Goal: Task Accomplishment & Management: Complete application form

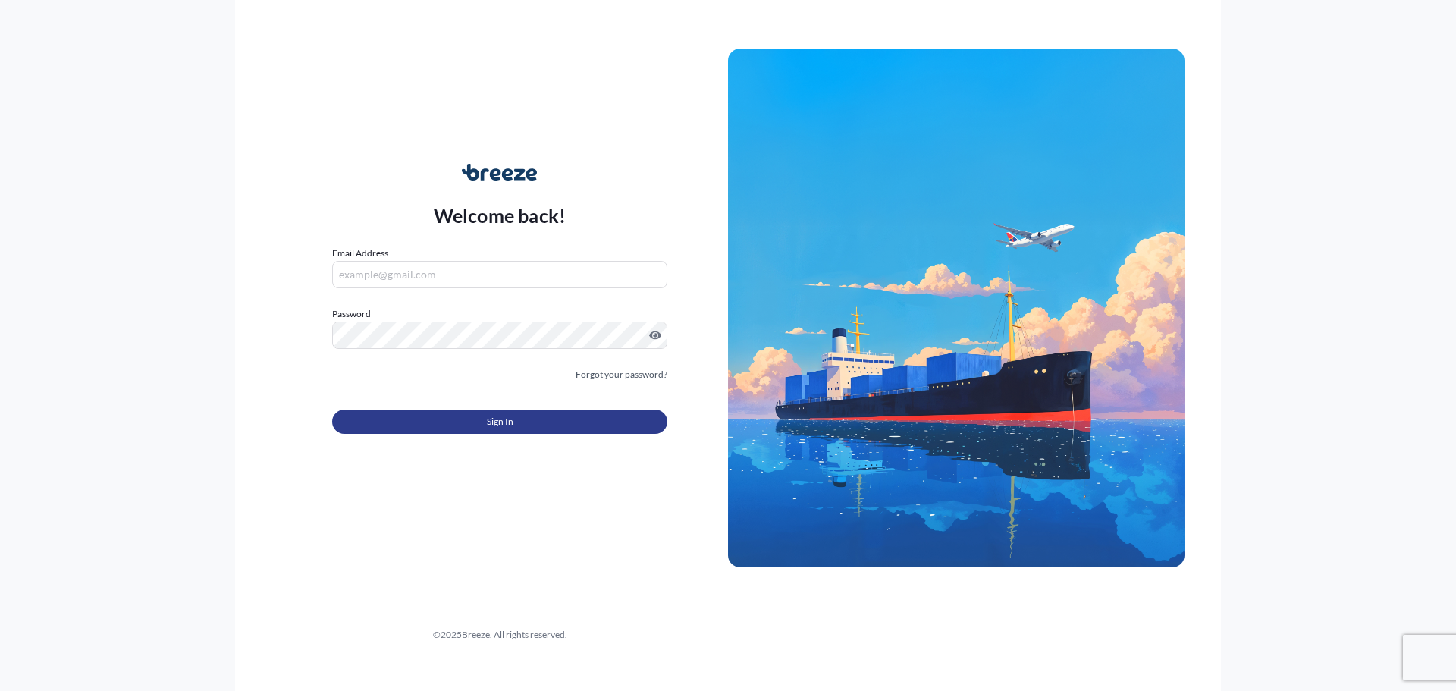
type input "[PERSON_NAME][EMAIL_ADDRESS][DOMAIN_NAME]"
click at [492, 422] on span "Sign In" at bounding box center [500, 421] width 27 height 15
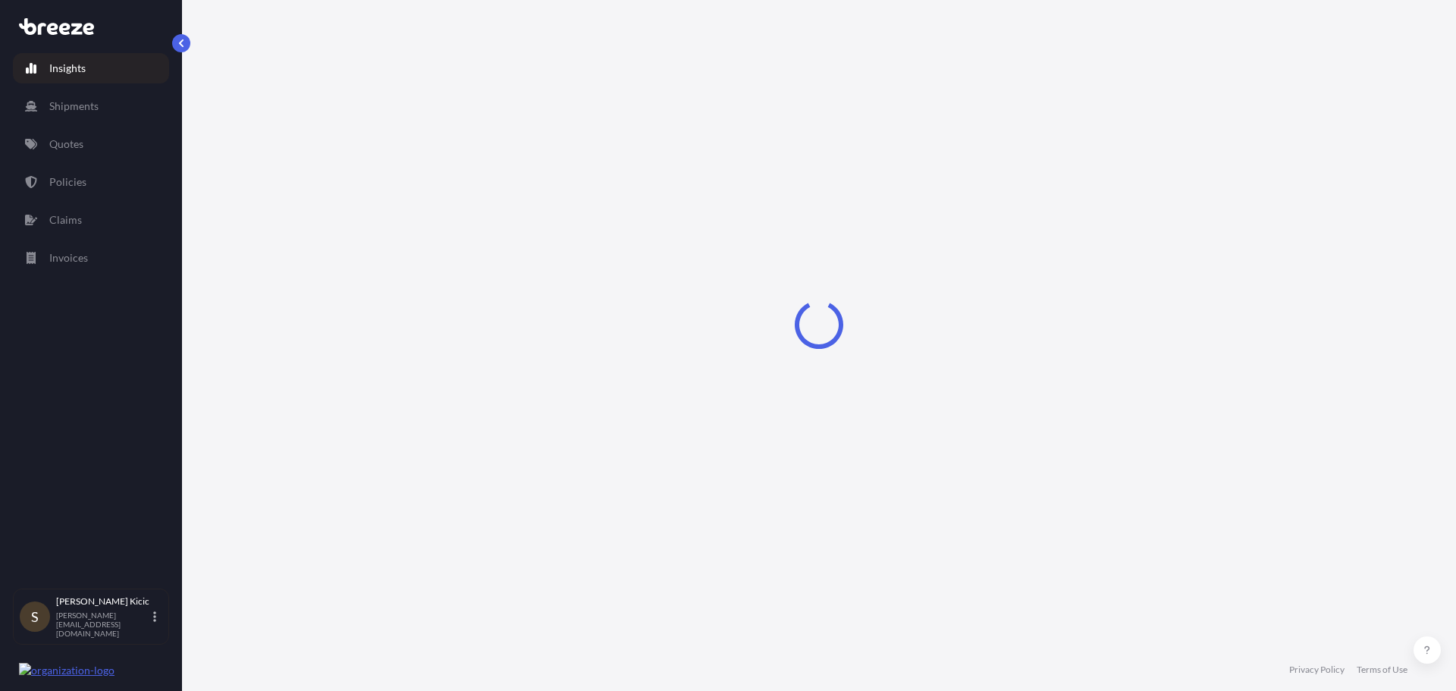
select select "2025"
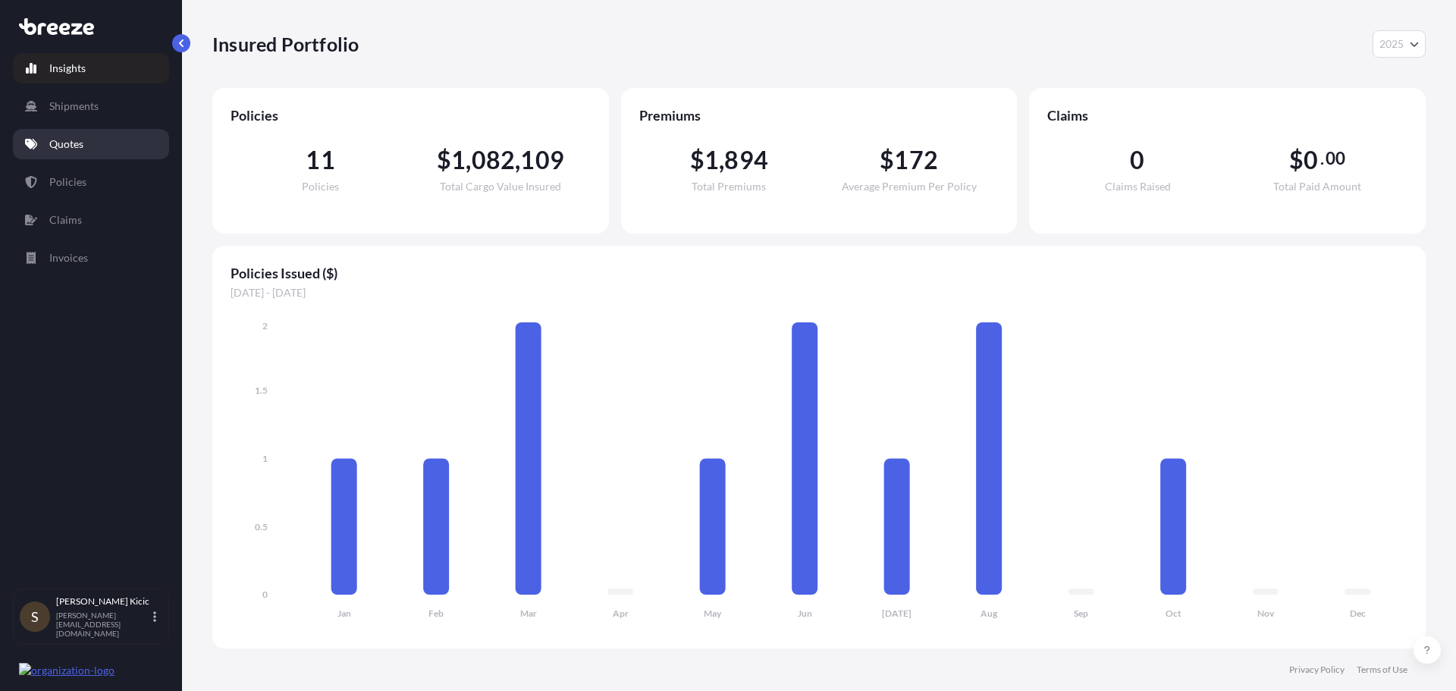
click at [71, 145] on p "Quotes" at bounding box center [66, 144] width 34 height 15
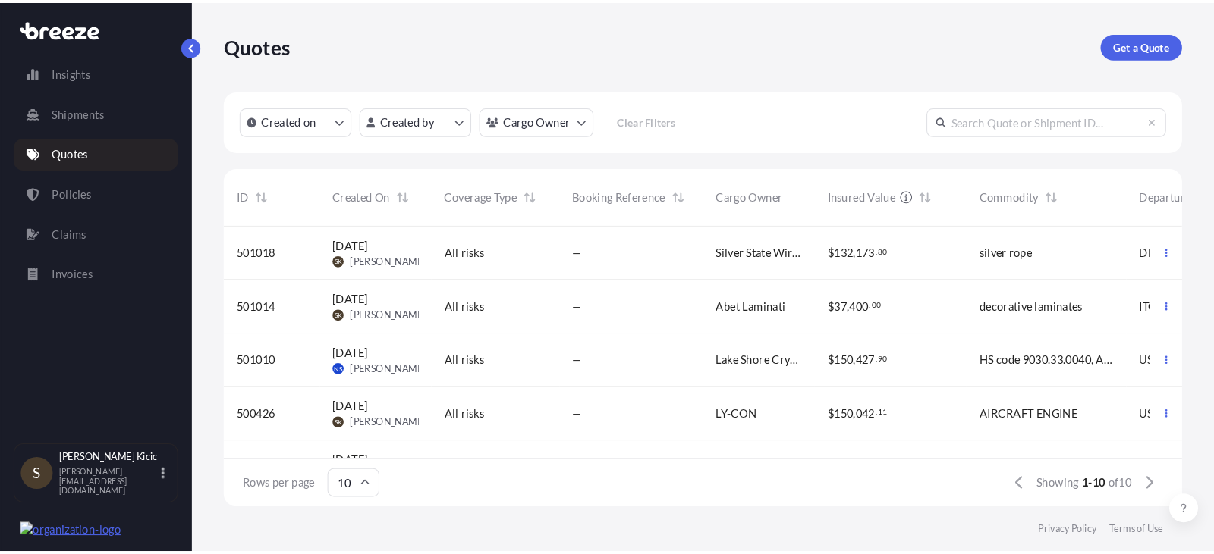
scroll to position [297, 959]
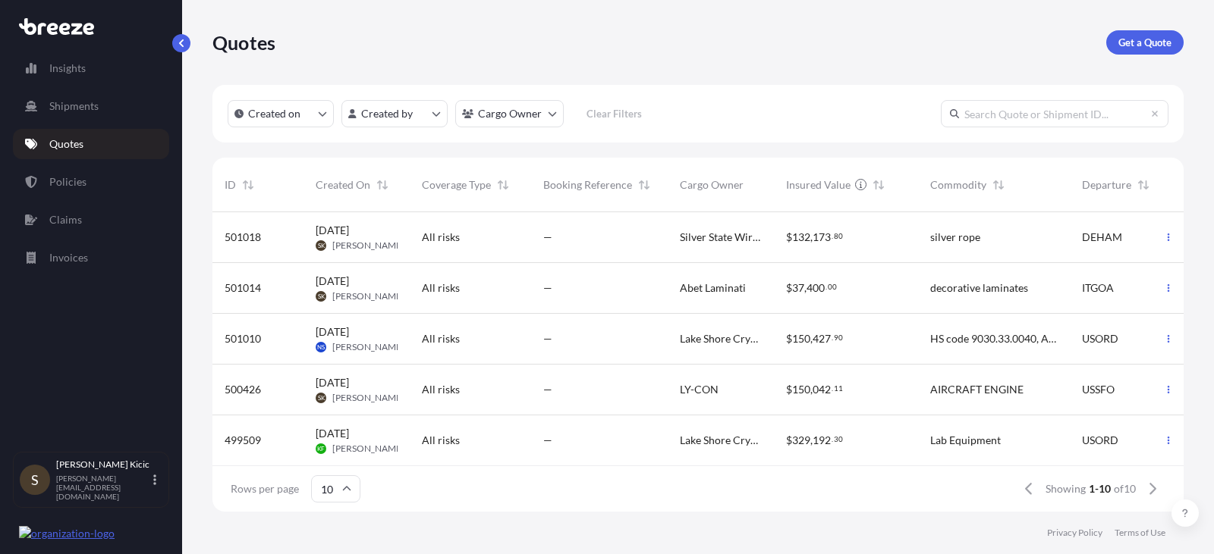
click at [247, 287] on span "501014" at bounding box center [243, 288] width 36 height 15
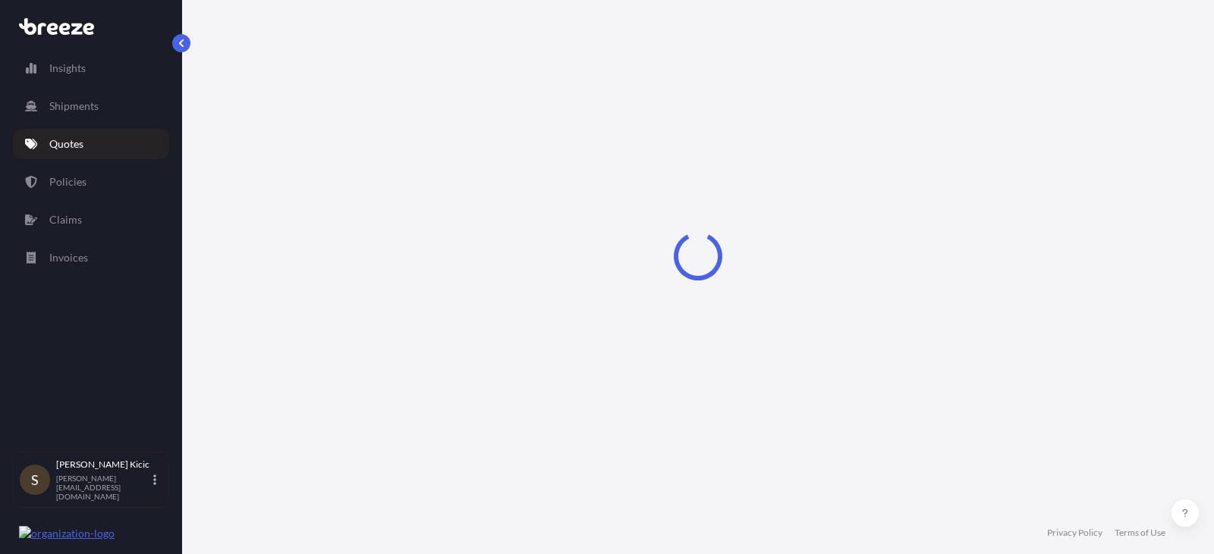
select select "Road"
select select "Air"
select select "Road"
select select "1"
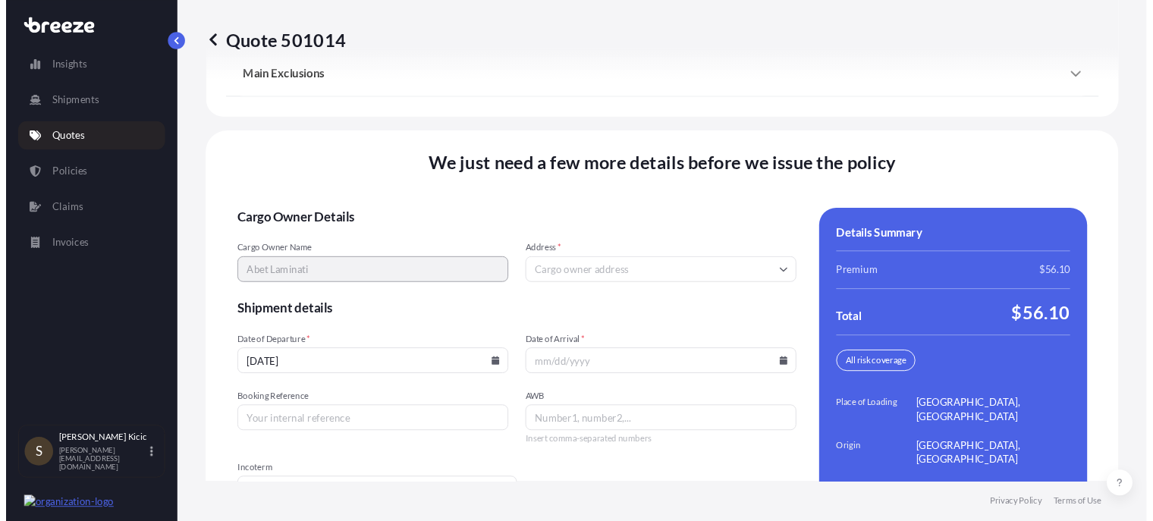
scroll to position [2214, 0]
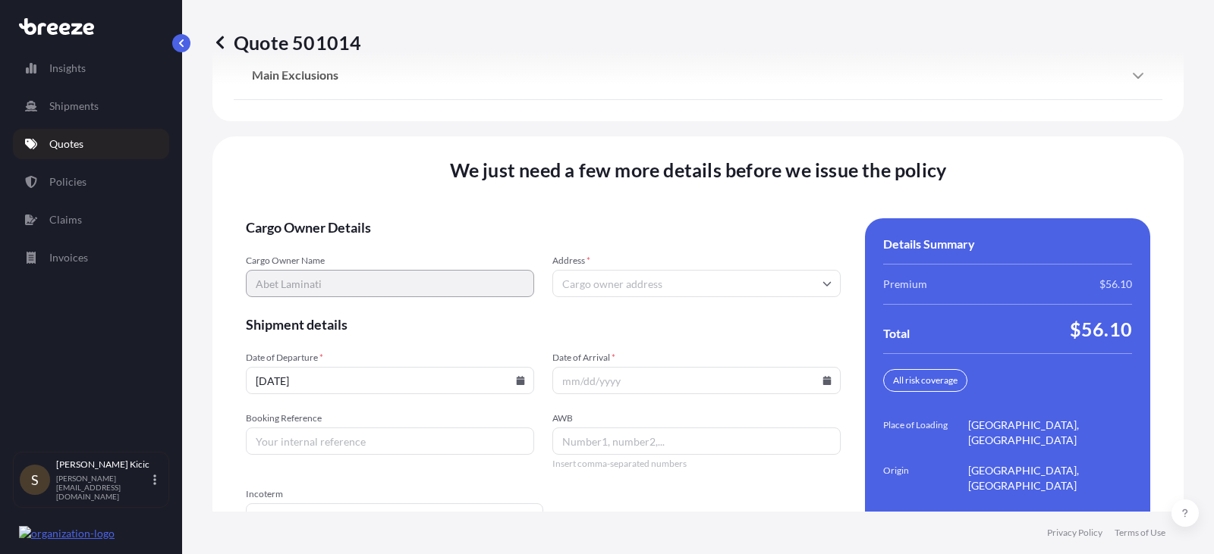
click at [822, 279] on icon at bounding box center [826, 283] width 9 height 9
click at [823, 281] on icon at bounding box center [827, 283] width 8 height 5
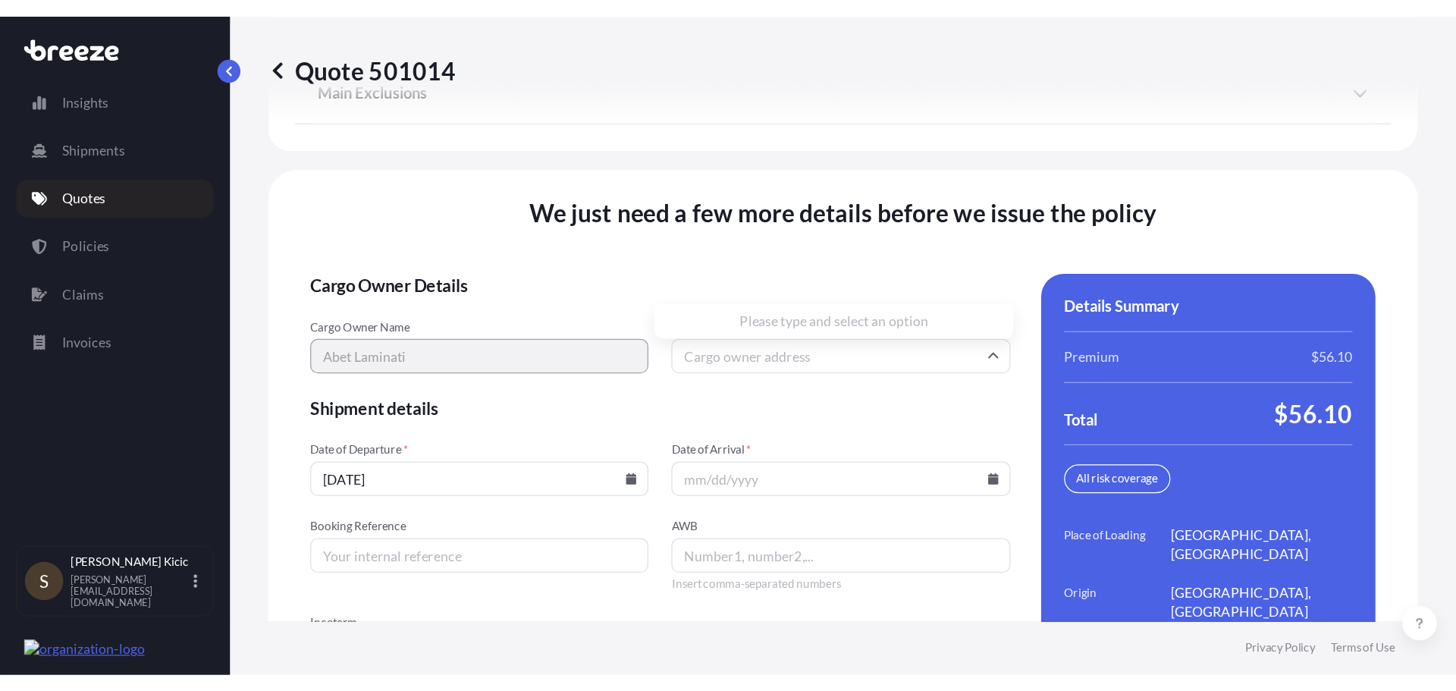
scroll to position [2099, 0]
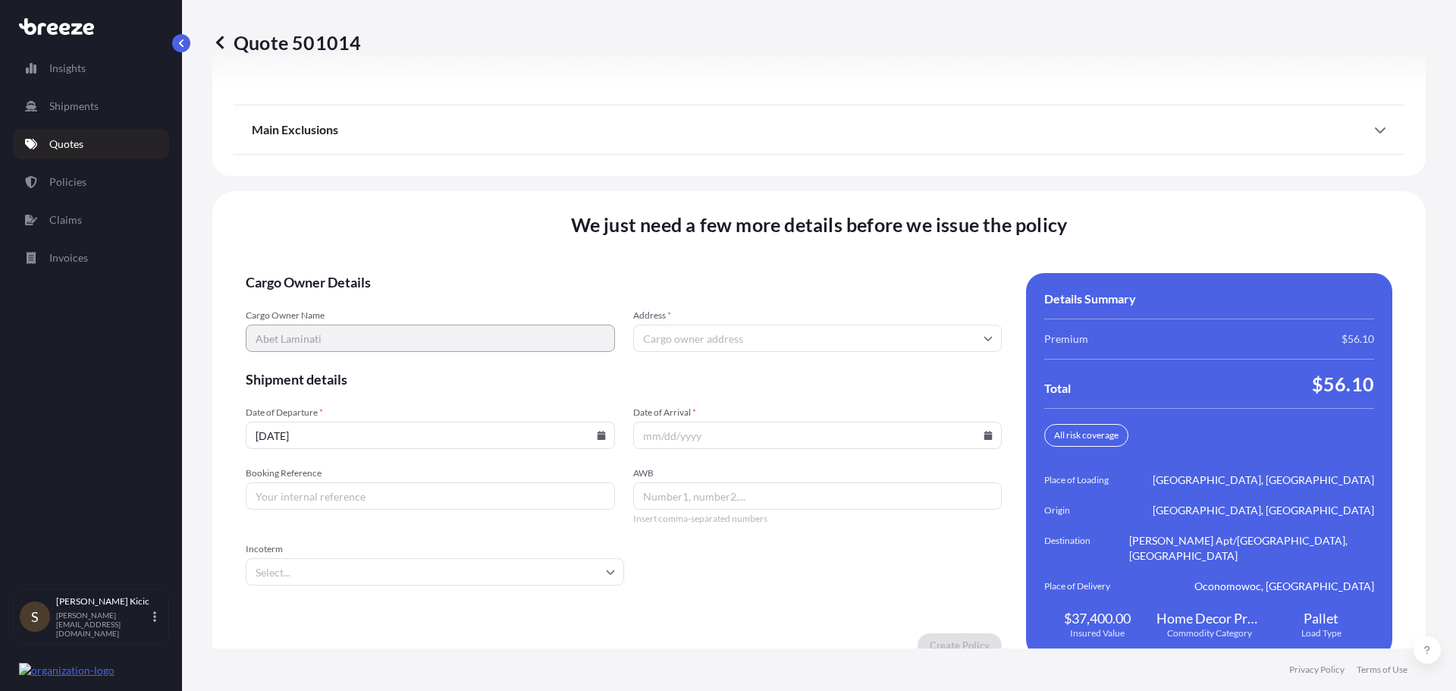
click at [670, 482] on input "AWB" at bounding box center [817, 495] width 369 height 27
click at [610, 567] on icon at bounding box center [610, 571] width 9 height 9
type input "00113908215"
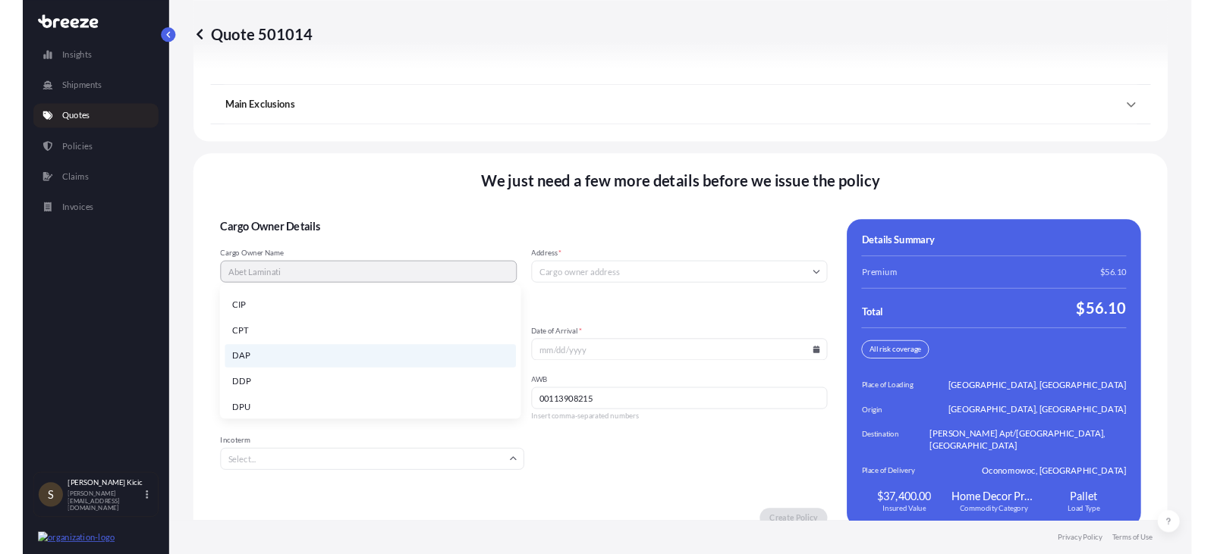
scroll to position [152, 0]
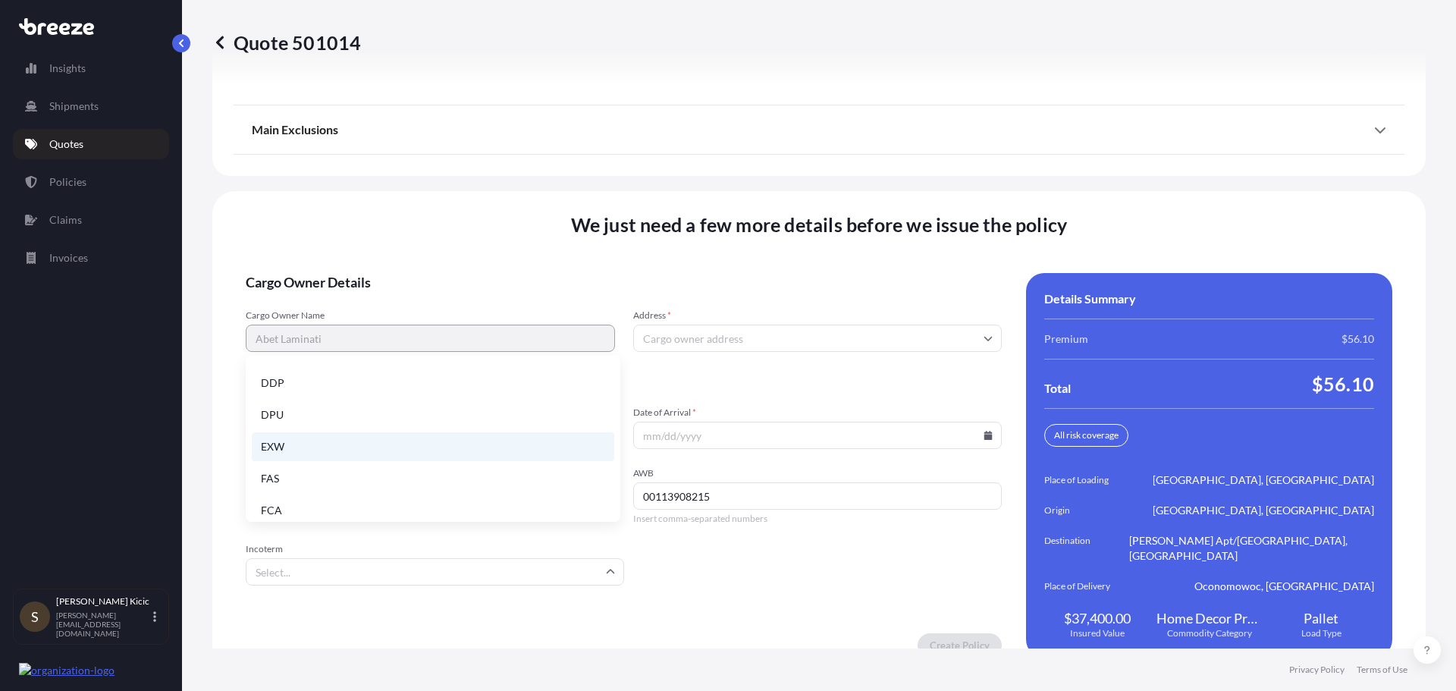
click at [275, 449] on li "EXW" at bounding box center [433, 446] width 363 height 29
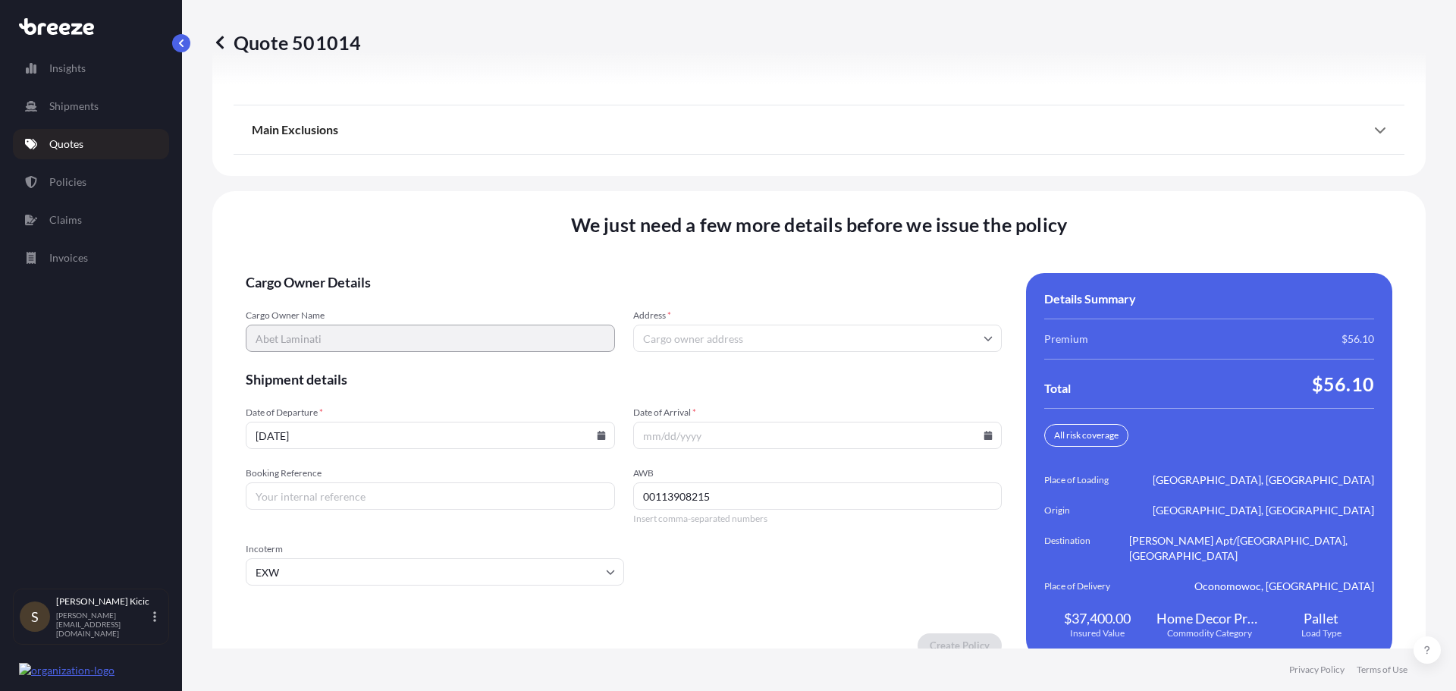
click at [984, 431] on icon at bounding box center [988, 435] width 8 height 9
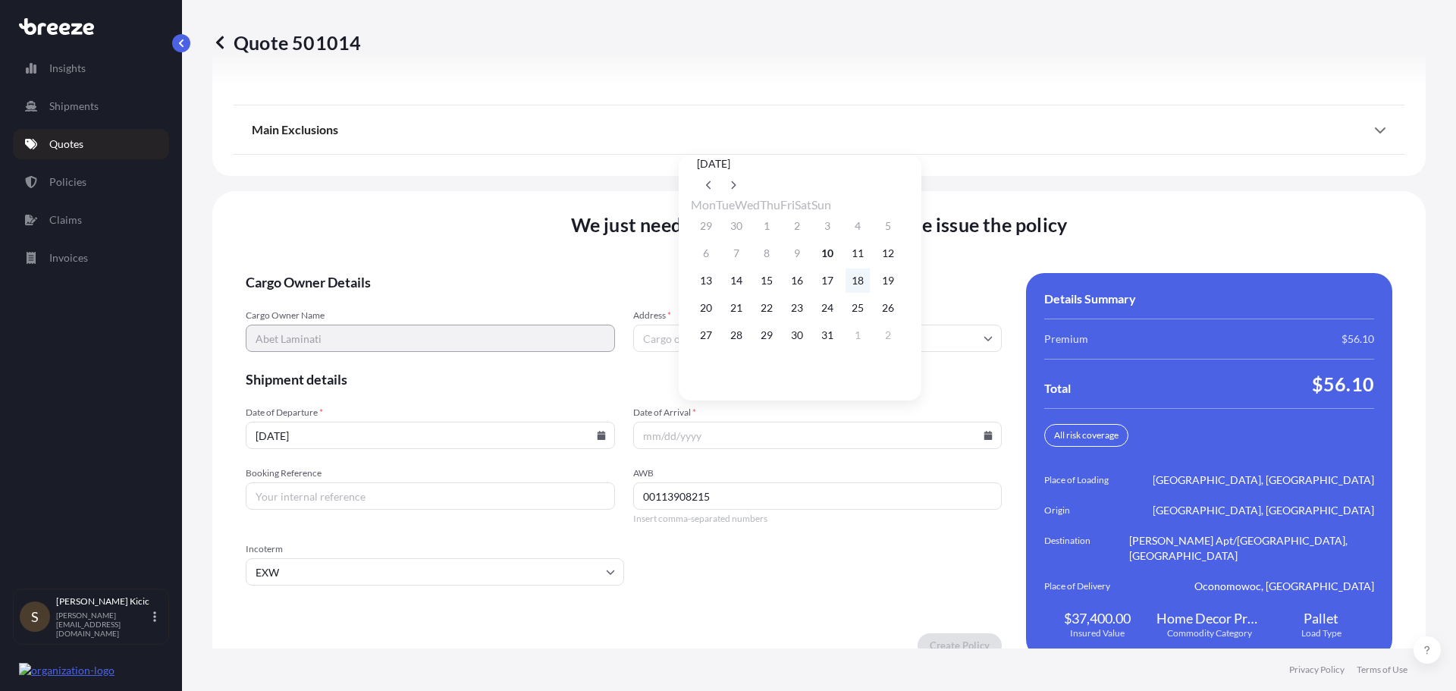
click at [870, 287] on button "18" at bounding box center [858, 280] width 24 height 24
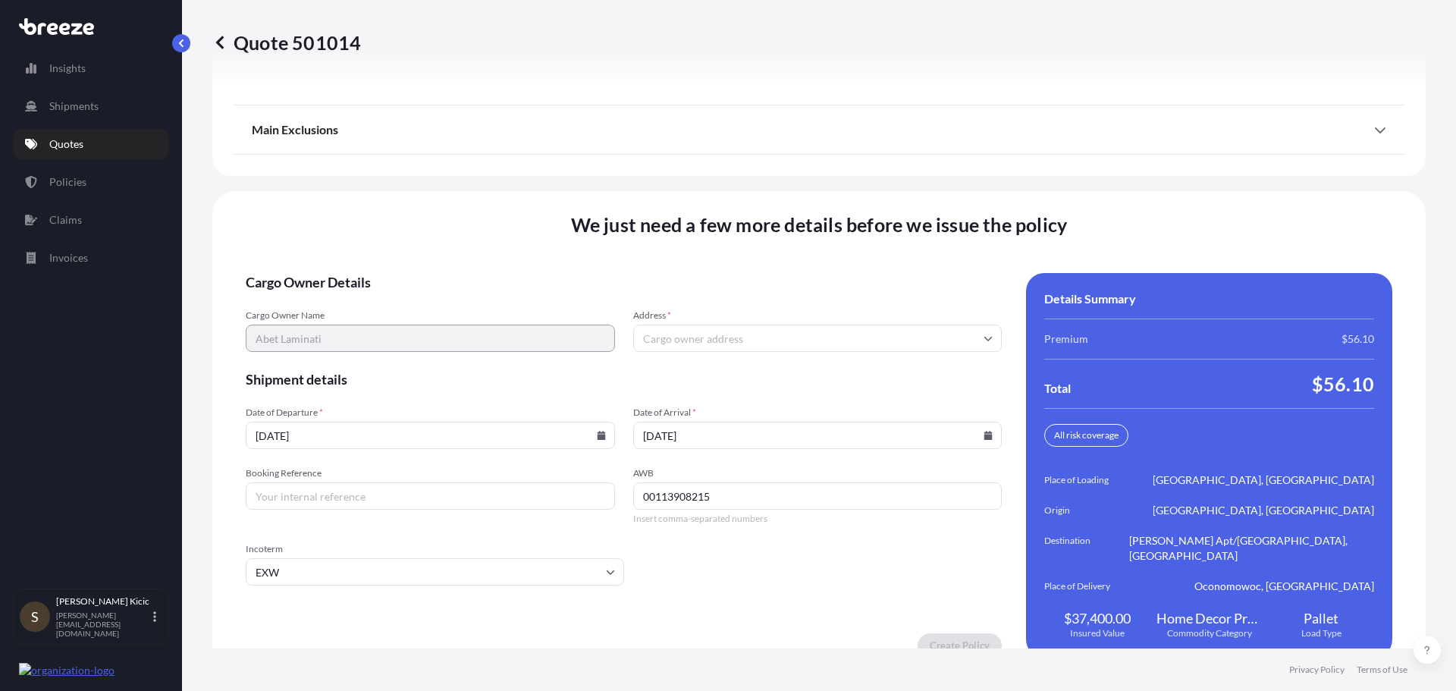
type input "[DATE]"
click at [673, 325] on input "Address *" at bounding box center [817, 338] width 369 height 27
type input "n"
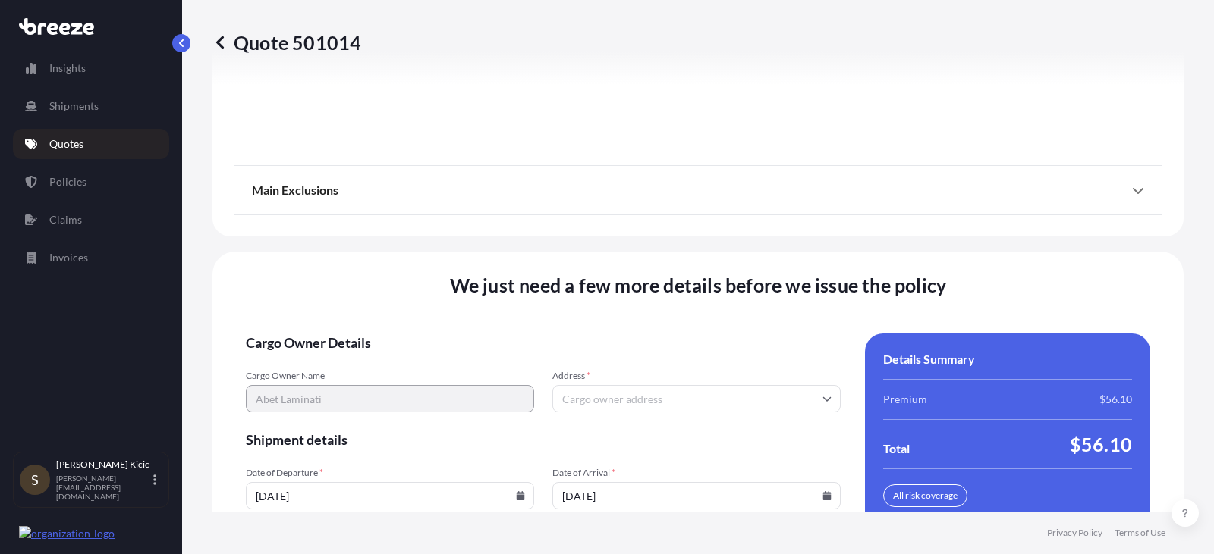
click at [580, 385] on input "Address *" at bounding box center [696, 398] width 288 height 27
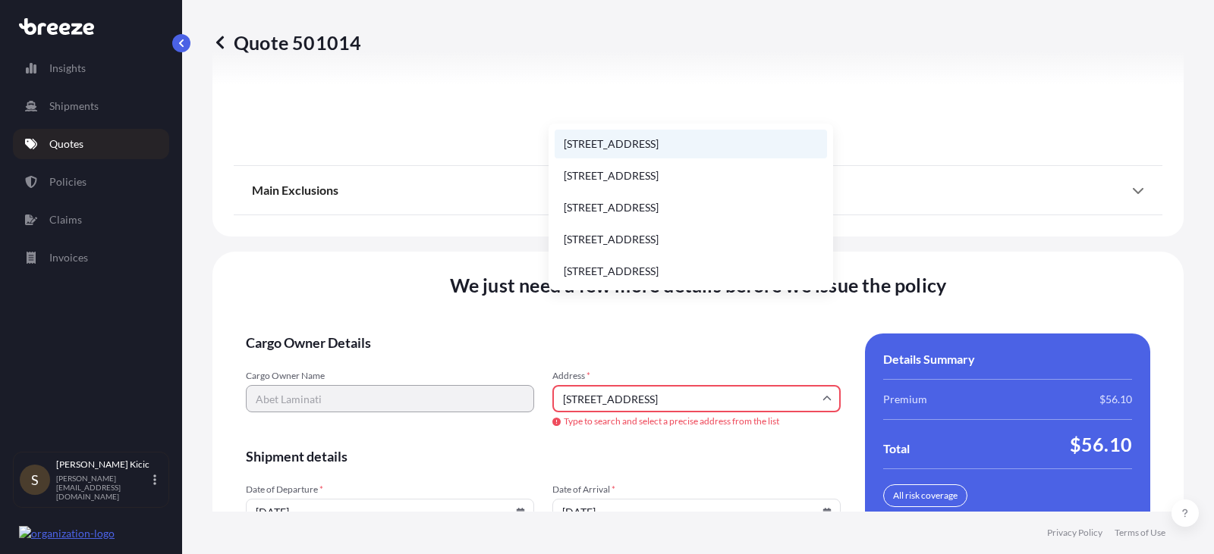
click at [669, 146] on li "[STREET_ADDRESS]" at bounding box center [690, 144] width 272 height 29
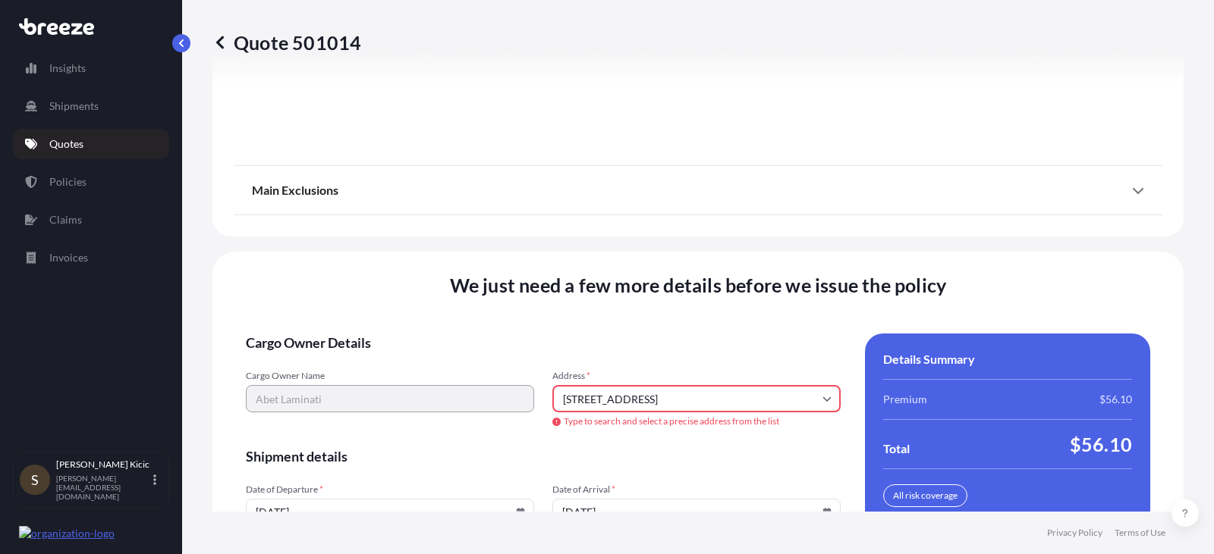
type input "[STREET_ADDRESS]"
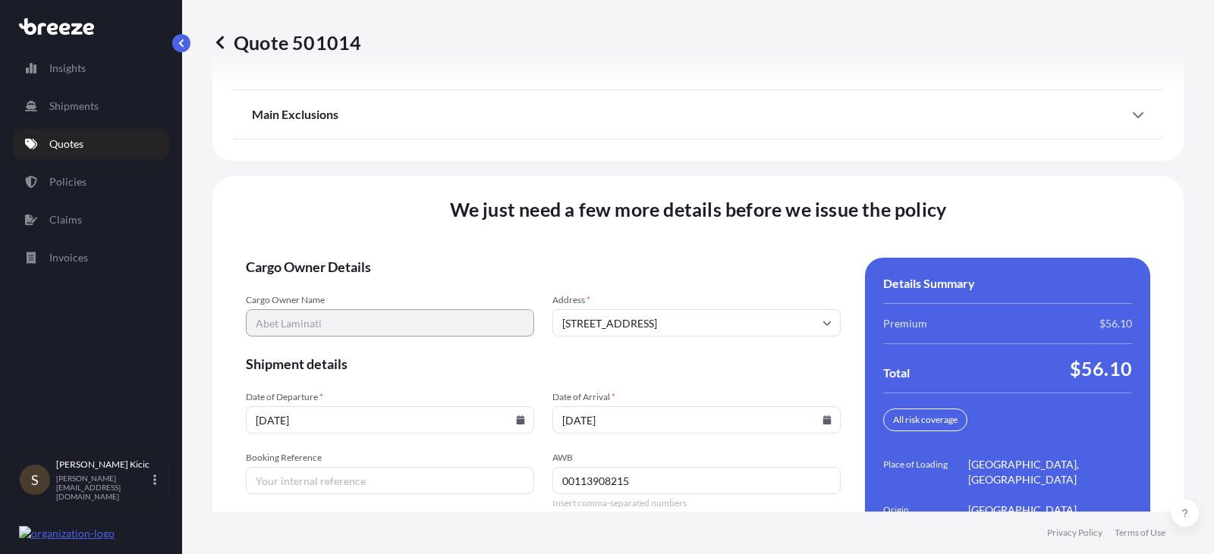
scroll to position [2235, 0]
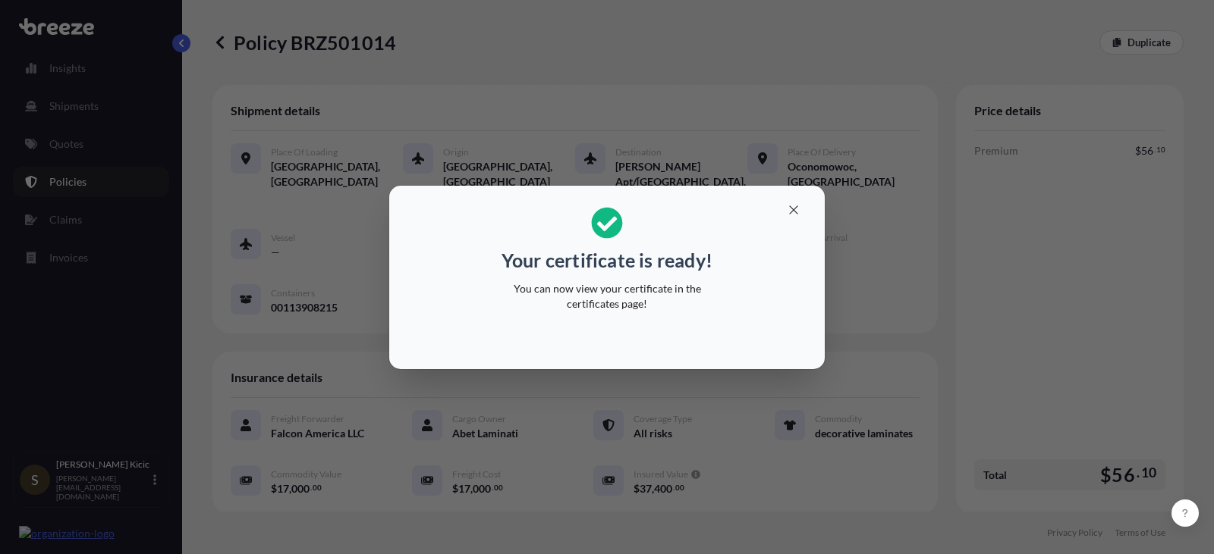
click at [637, 303] on p "You can now view your certificate in the certificates page!" at bounding box center [607, 296] width 234 height 30
click at [793, 209] on icon "button" at bounding box center [793, 210] width 8 height 8
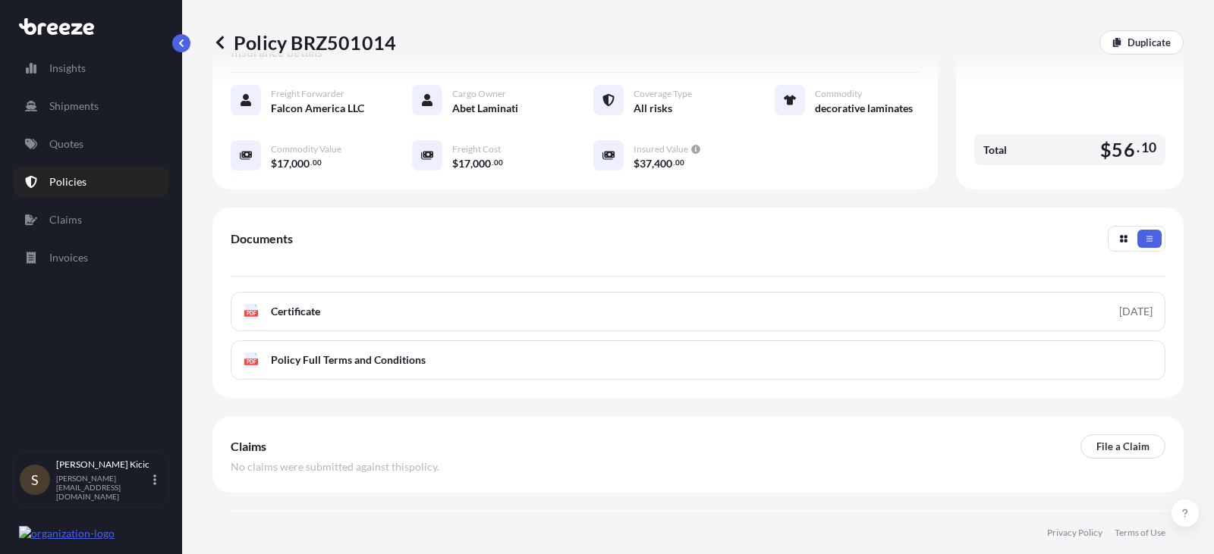
scroll to position [358, 0]
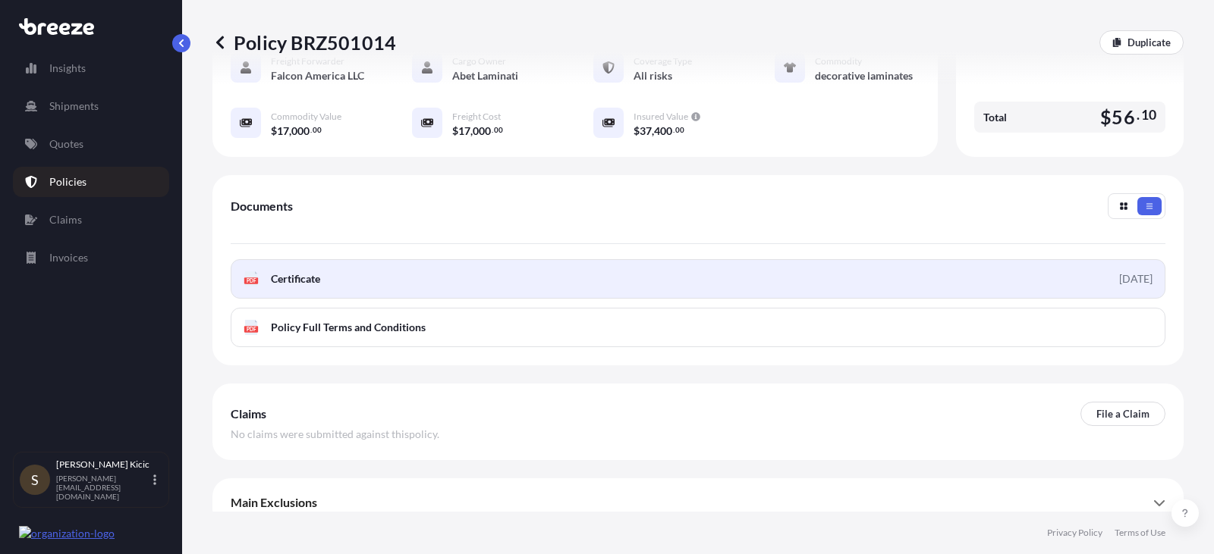
click at [1119, 272] on div "[DATE]" at bounding box center [1135, 279] width 33 height 15
